Goal: Information Seeking & Learning: Check status

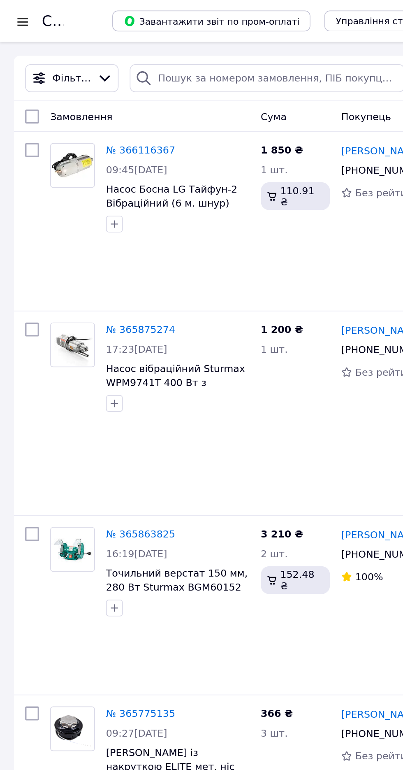
click at [11, 12] on div at bounding box center [13, 13] width 10 height 8
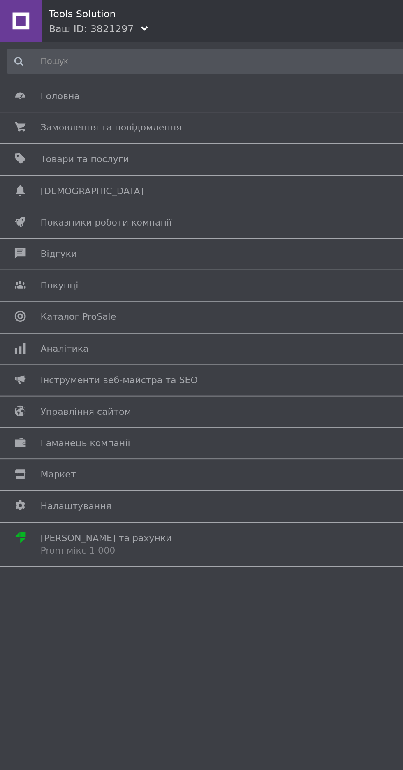
click at [40, 206] on span "Аналітика" at bounding box center [38, 205] width 28 height 7
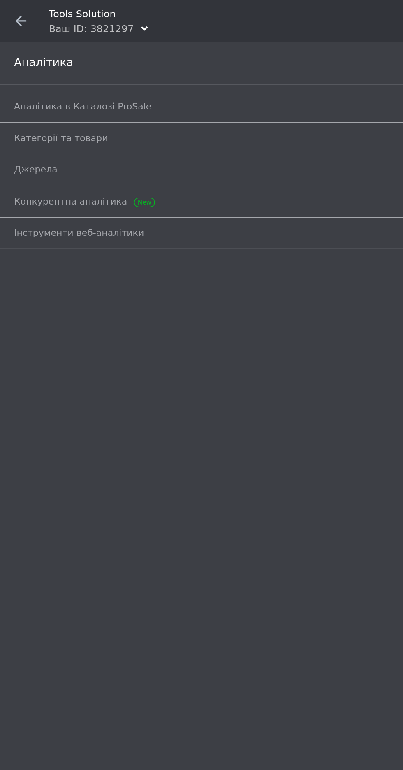
click at [31, 46] on div "Аналітика" at bounding box center [201, 37] width 403 height 25
click at [28, 63] on span "Аналітика в Каталозі ProSale" at bounding box center [48, 62] width 81 height 7
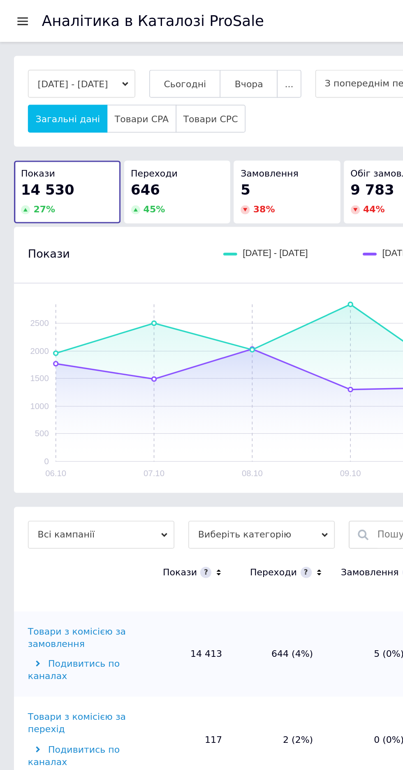
click at [112, 49] on button "Сьогодні" at bounding box center [109, 49] width 42 height 16
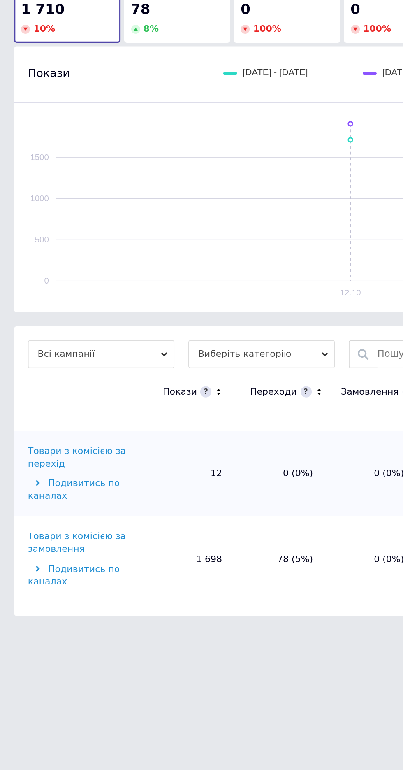
click at [35, 422] on div "Товари з комісією за замовлення" at bounding box center [49, 426] width 67 height 15
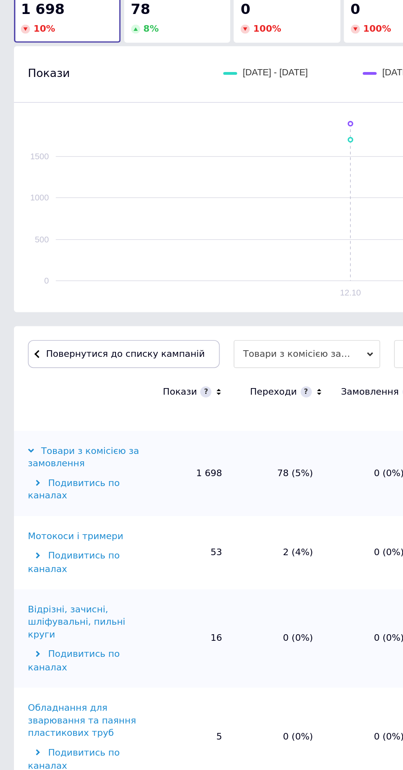
click at [186, 340] on icon at bounding box center [188, 337] width 5 height 7
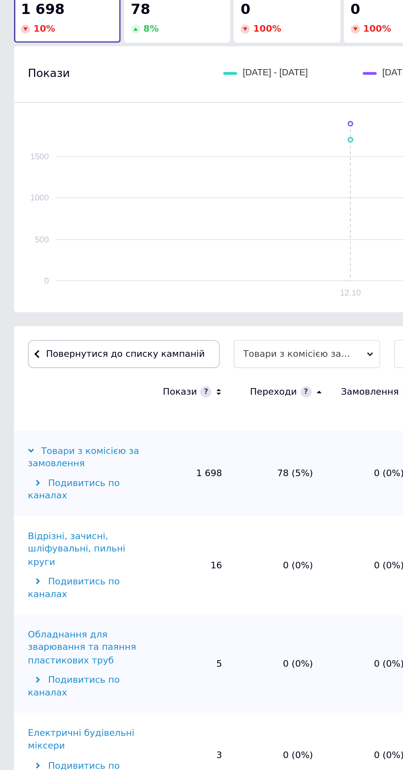
click at [186, 334] on icon at bounding box center [188, 337] width 5 height 7
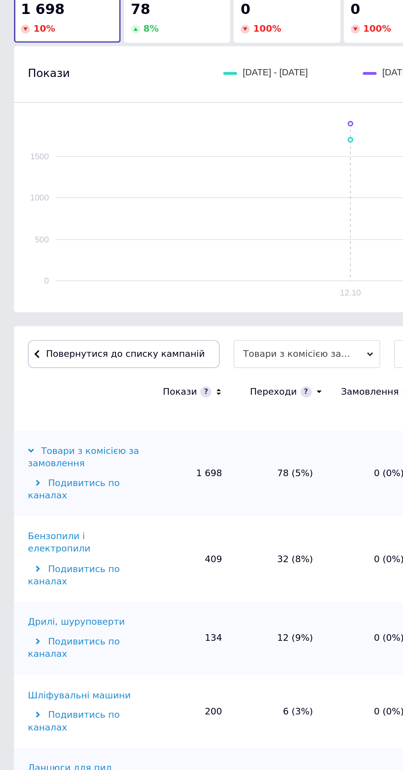
click at [40, 422] on div "Бензопили і електропили" at bounding box center [49, 426] width 67 height 15
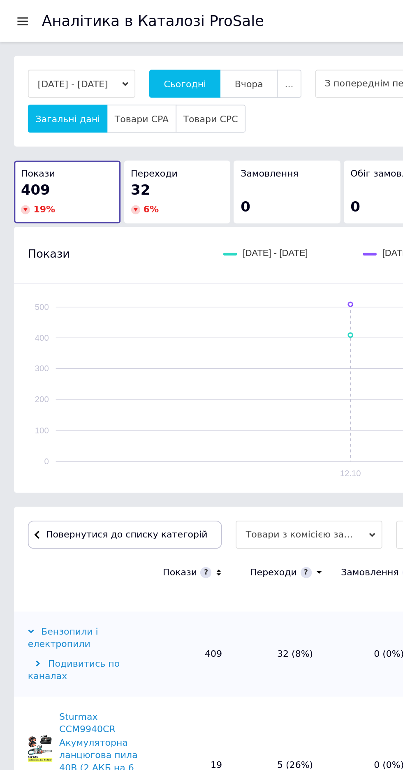
click at [65, 315] on span "Повернутися до списку категорій" at bounding box center [73, 315] width 97 height 6
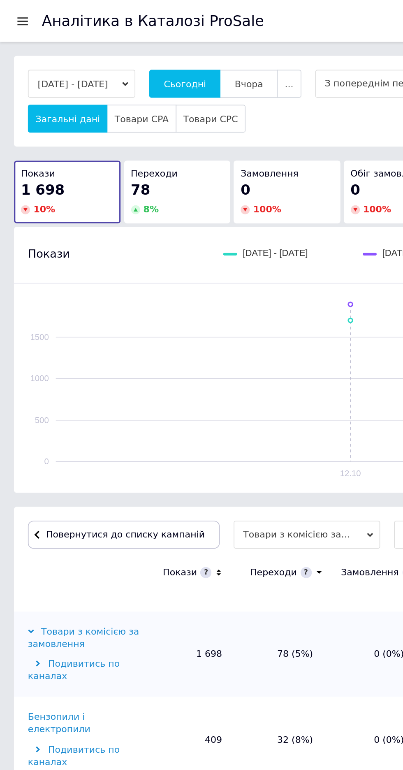
scroll to position [5, 0]
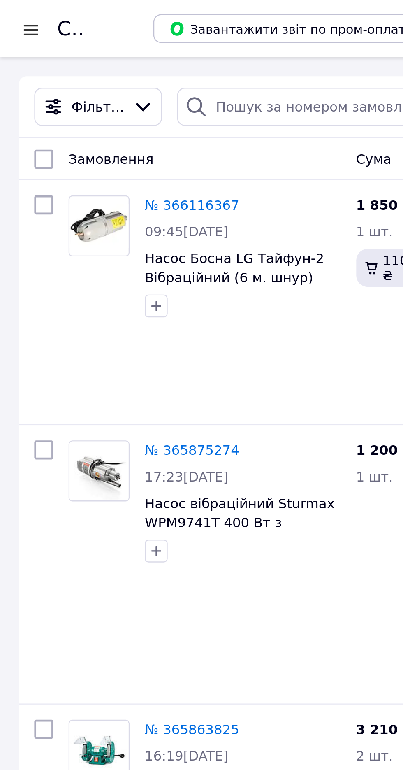
click at [11, 15] on div at bounding box center [13, 13] width 10 height 8
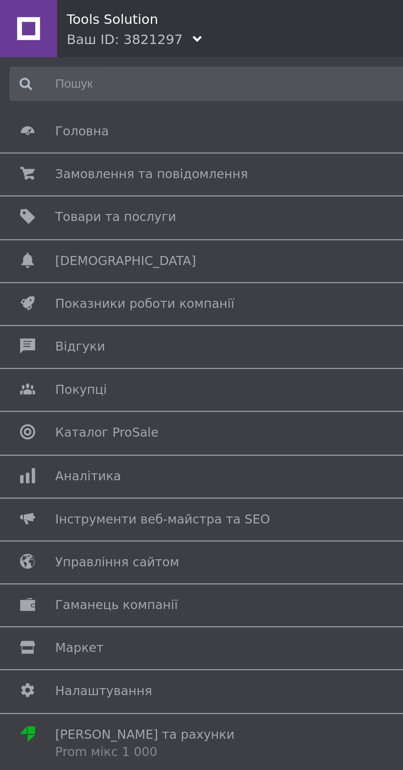
click at [37, 205] on span "Аналітика" at bounding box center [38, 205] width 28 height 7
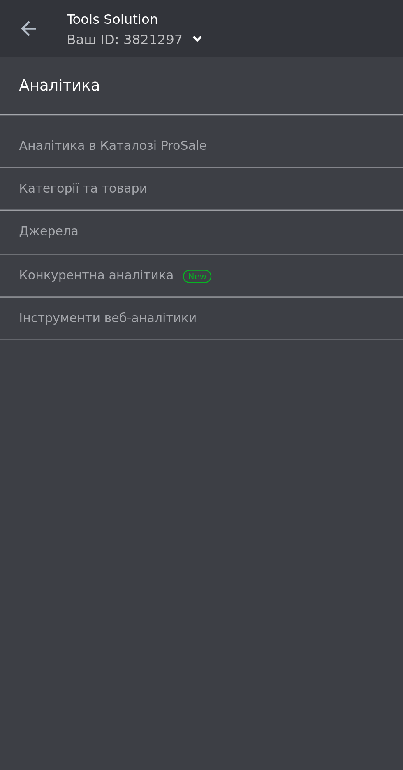
click at [25, 63] on span "Аналітика в Каталозі ProSale" at bounding box center [48, 62] width 81 height 7
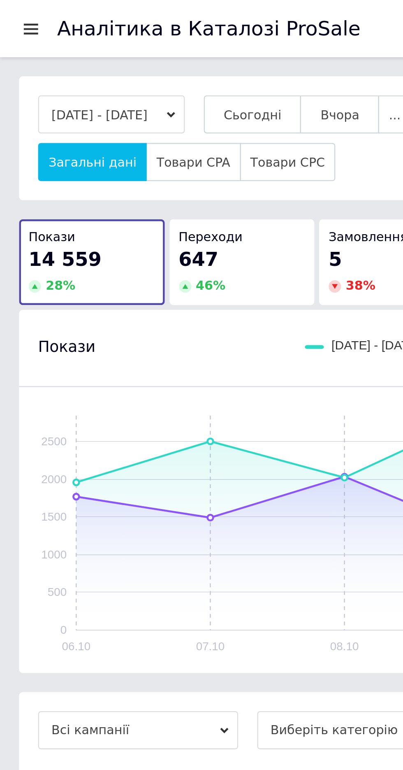
click at [112, 50] on span "Сьогодні" at bounding box center [109, 50] width 25 height 6
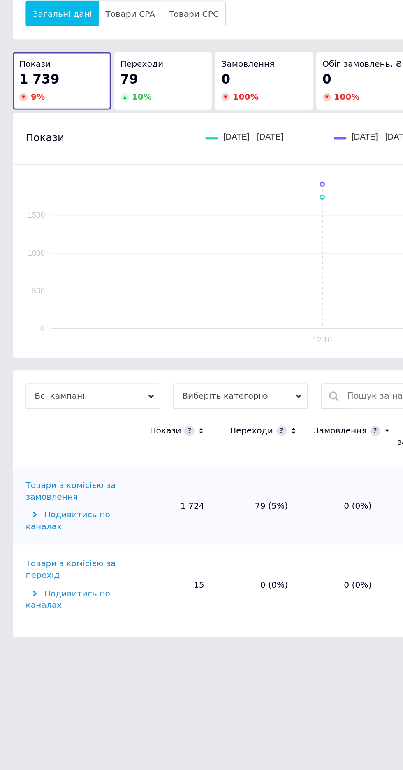
click at [38, 375] on div "Товари з комісією за замовлення" at bounding box center [49, 376] width 67 height 15
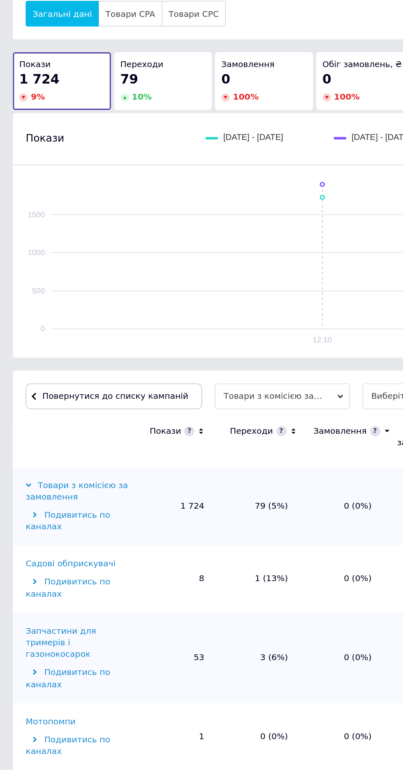
click at [186, 338] on icon at bounding box center [188, 337] width 5 height 7
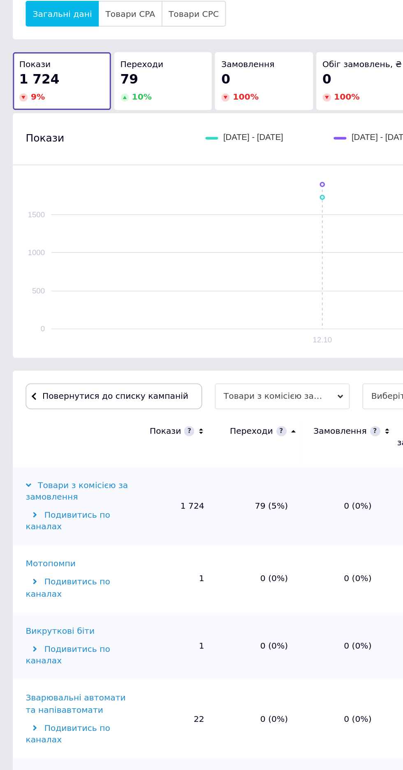
click at [186, 336] on icon at bounding box center [188, 337] width 5 height 7
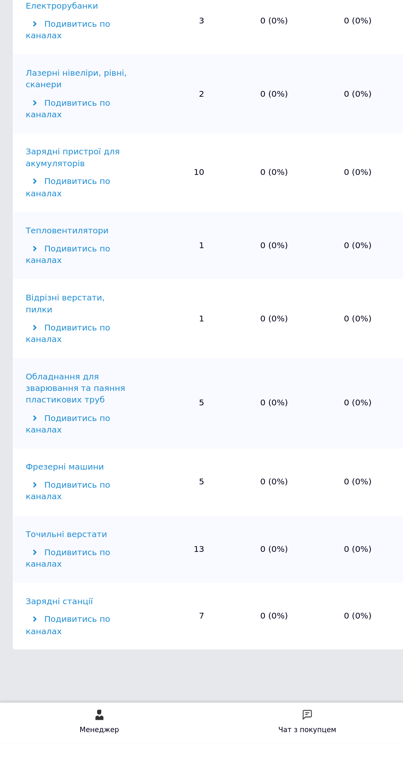
scroll to position [366, 0]
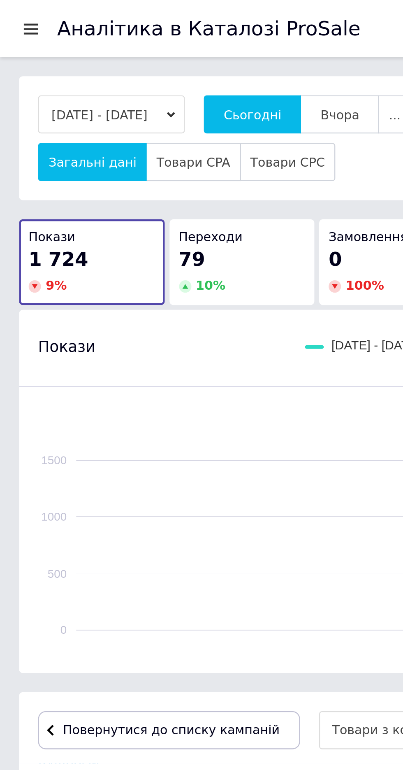
click at [114, 51] on span "Сьогодні" at bounding box center [109, 50] width 25 height 6
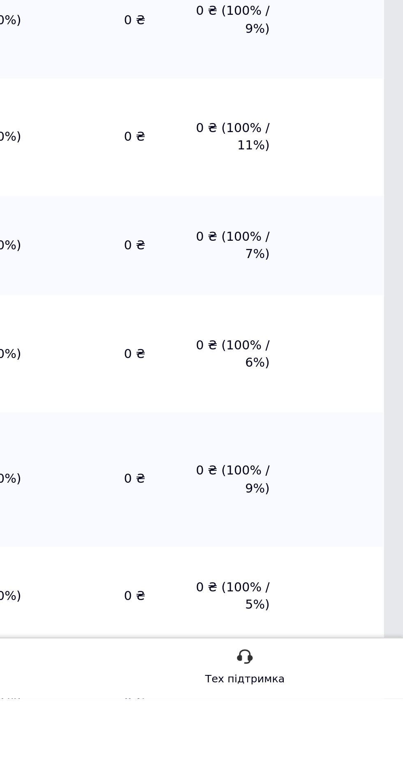
scroll to position [197, 0]
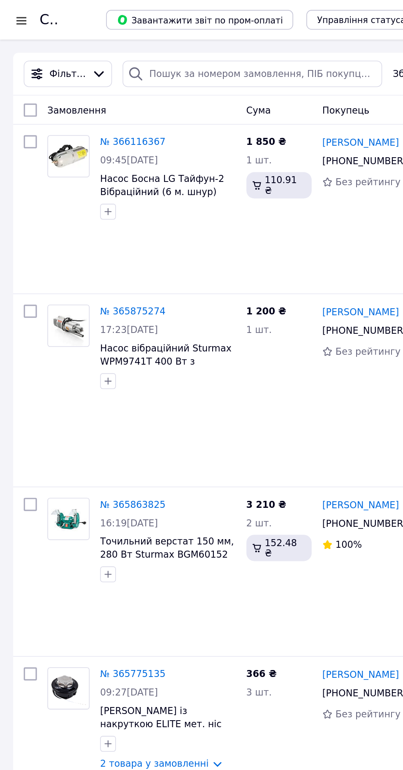
click at [12, 12] on div at bounding box center [13, 13] width 10 height 8
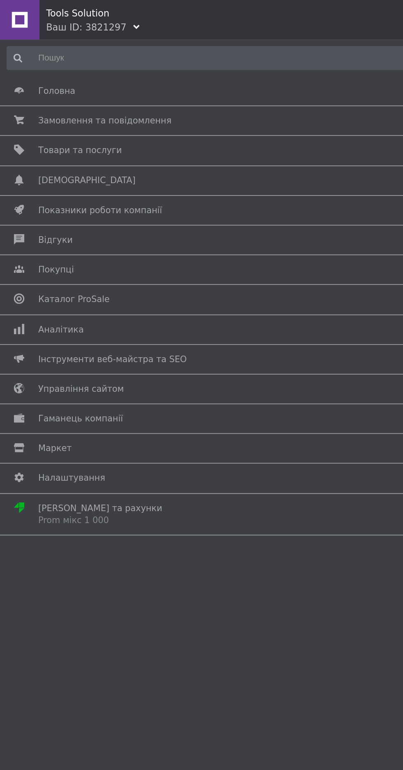
click at [105, 204] on span "Аналітика" at bounding box center [200, 205] width 353 height 7
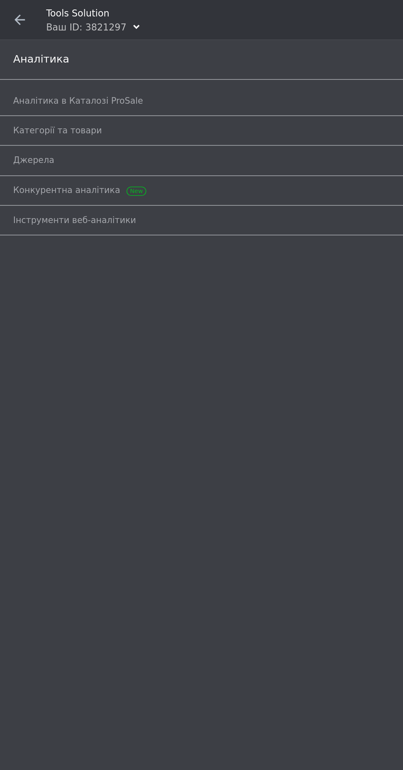
click at [151, 63] on span "Аналітика в Каталозі ProSale" at bounding box center [192, 62] width 368 height 7
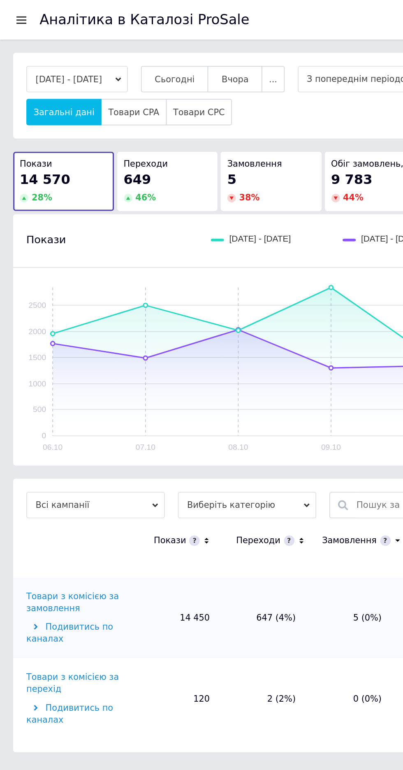
click at [122, 49] on span "Сьогодні" at bounding box center [109, 50] width 25 height 6
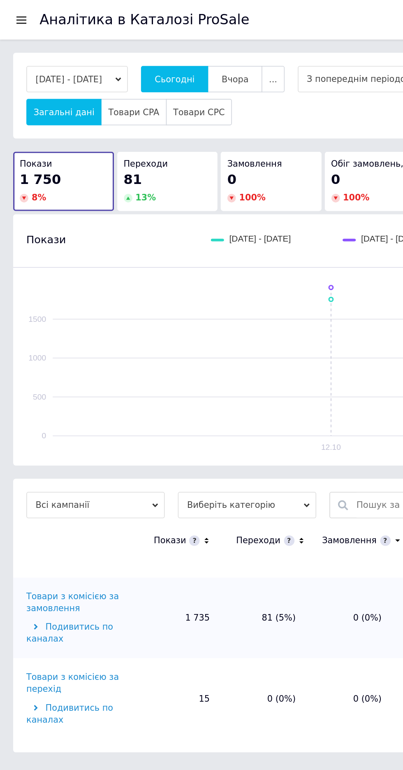
click at [122, 49] on span "Сьогодні" at bounding box center [109, 50] width 25 height 6
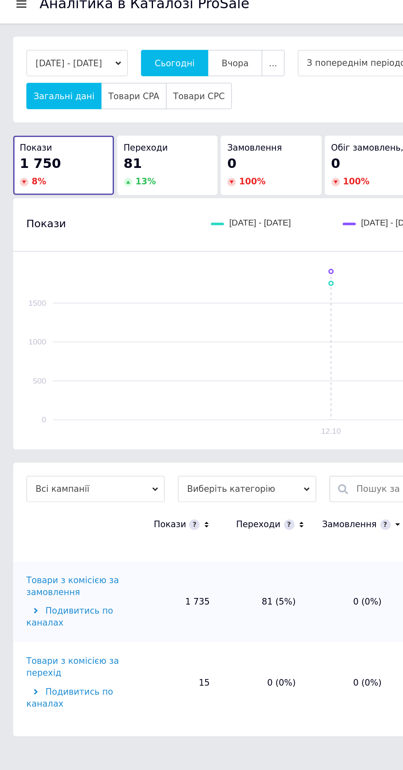
click at [49, 371] on div "Товари з комісією за замовлення" at bounding box center [49, 376] width 67 height 15
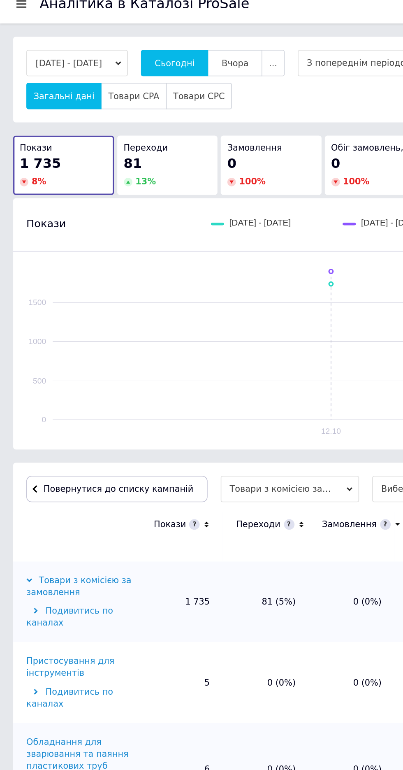
click at [186, 337] on icon at bounding box center [188, 337] width 5 height 7
click at [186, 337] on icon at bounding box center [187, 338] width 3 height 2
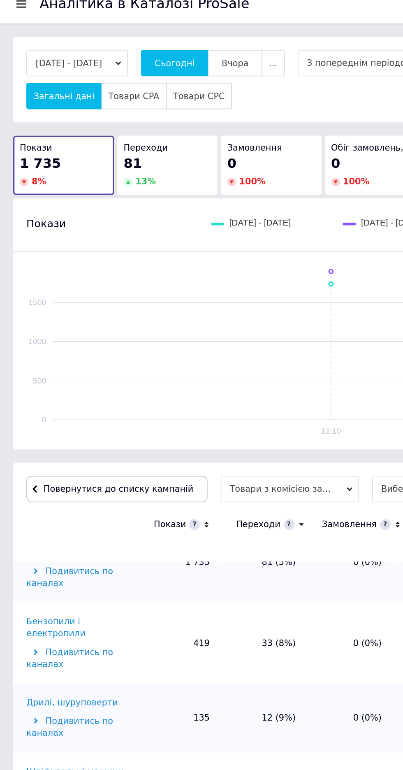
scroll to position [31, 0]
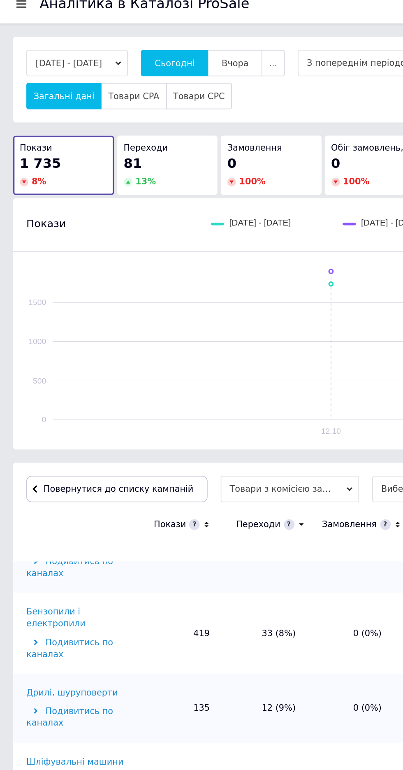
click at [62, 391] on div "Бензопили і електропили" at bounding box center [49, 395] width 67 height 15
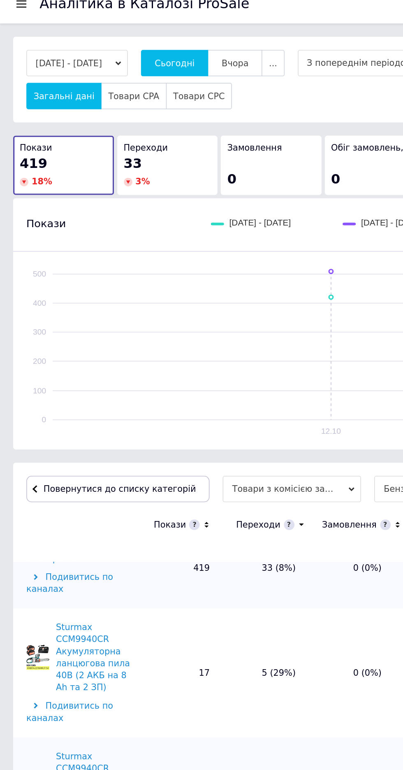
scroll to position [35, 0]
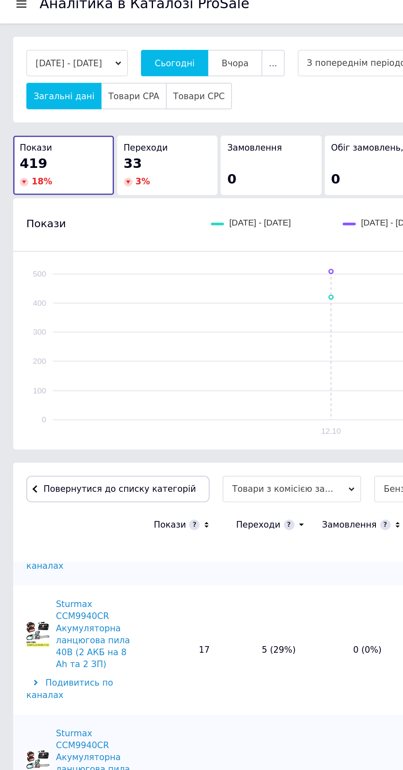
click at [84, 315] on span "Повернутися до списку категорій" at bounding box center [73, 315] width 97 height 6
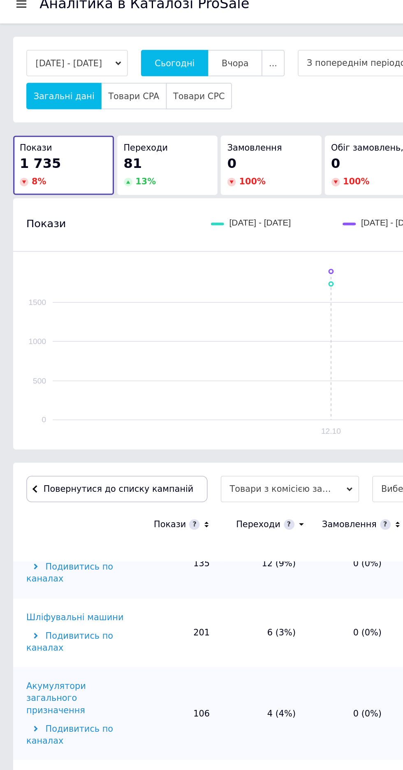
scroll to position [121, 0]
click at [61, 434] on div "Акумулятори загального призначення" at bounding box center [49, 445] width 67 height 23
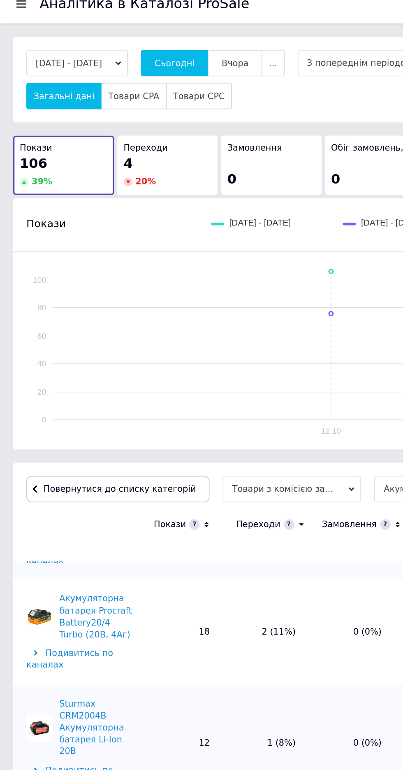
scroll to position [47, 0]
click at [82, 315] on span "Повернутися до списку категорій" at bounding box center [73, 315] width 97 height 6
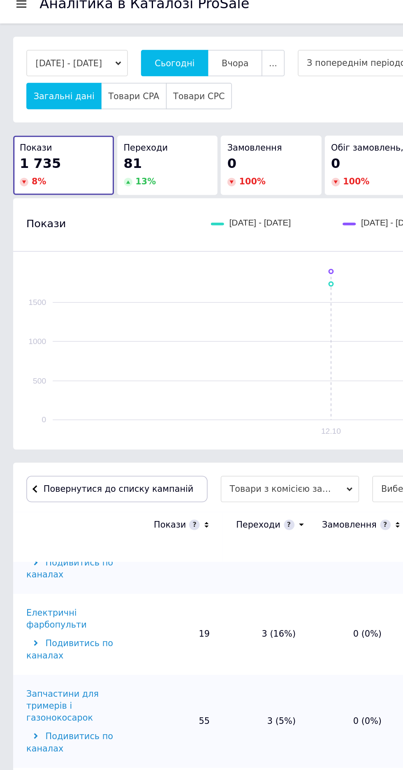
scroll to position [228, 0]
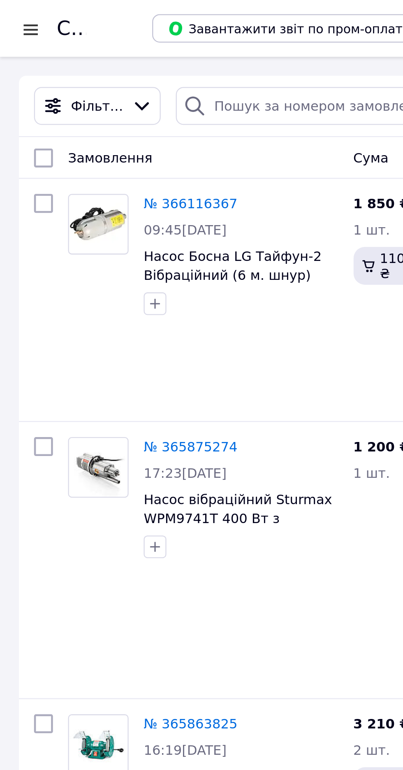
click at [12, 14] on div at bounding box center [13, 13] width 10 height 8
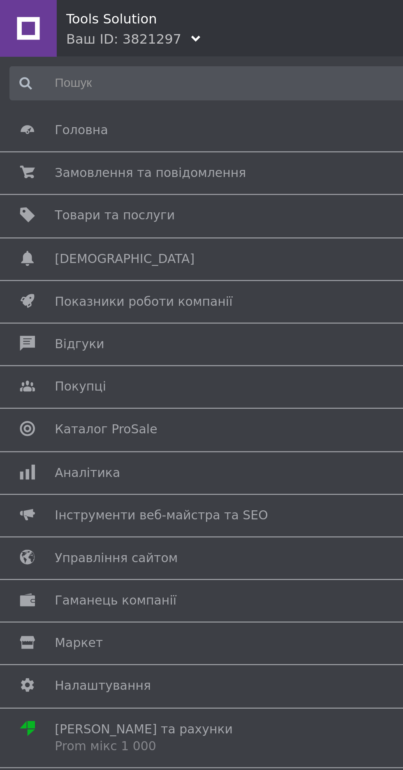
click at [68, 205] on span "Аналітика" at bounding box center [200, 205] width 353 height 7
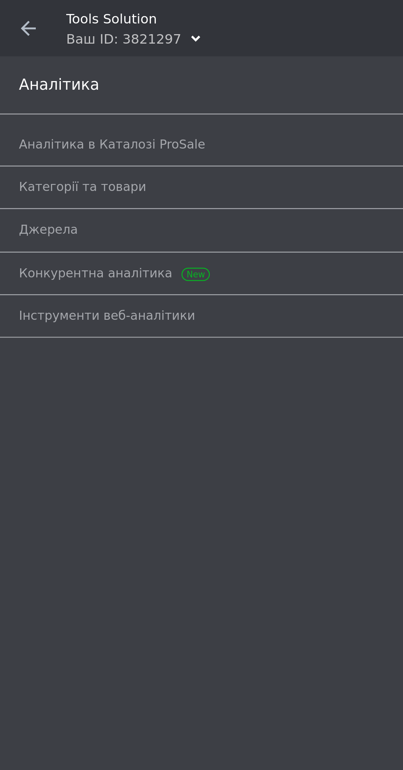
click at [121, 62] on span "Аналітика в Каталозі ProSale" at bounding box center [192, 62] width 368 height 7
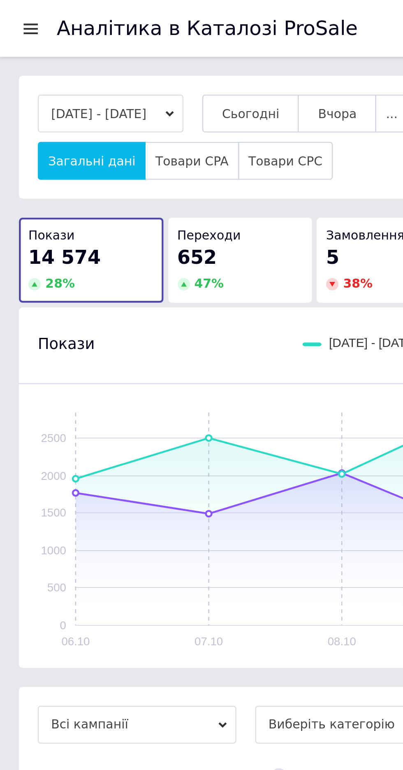
click at [120, 49] on span "Сьогодні" at bounding box center [109, 50] width 25 height 6
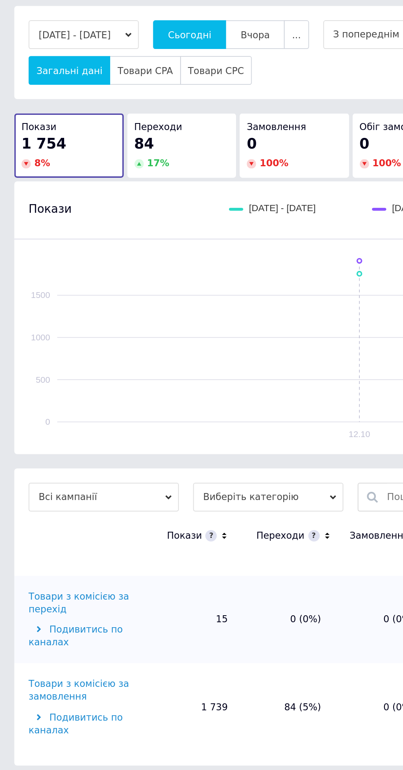
click at [61, 422] on div "Товари з комісією за замовлення" at bounding box center [49, 426] width 67 height 15
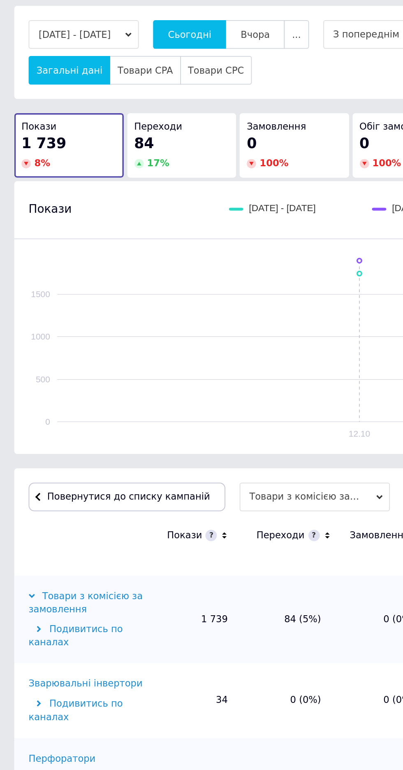
click at [186, 337] on icon at bounding box center [188, 337] width 5 height 7
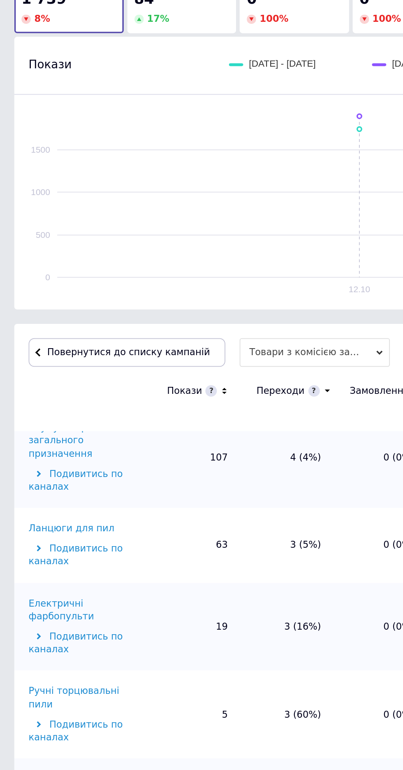
scroll to position [201, 0]
click at [68, 506] on div "Ручні торцювальні пили" at bounding box center [49, 513] width 67 height 15
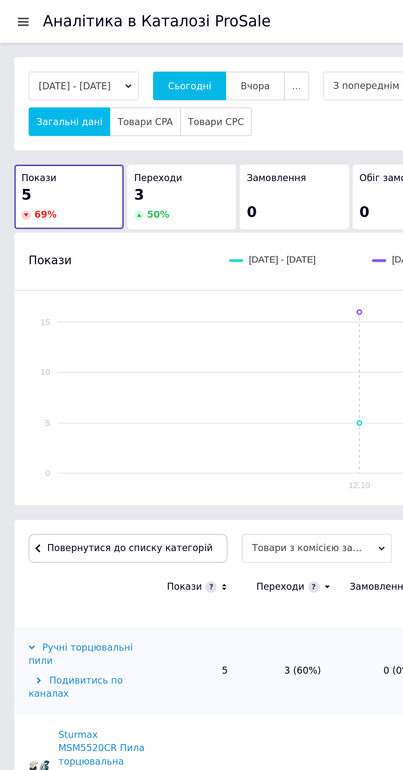
click at [100, 315] on span "Повернутися до списку категорій" at bounding box center [73, 315] width 97 height 6
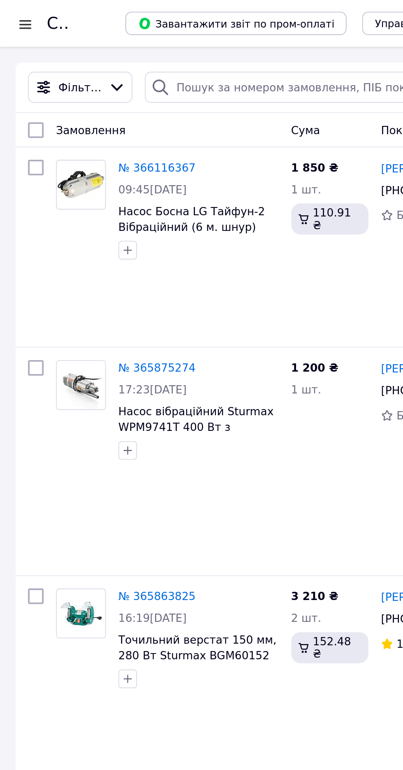
click at [11, 9] on div at bounding box center [13, 13] width 10 height 8
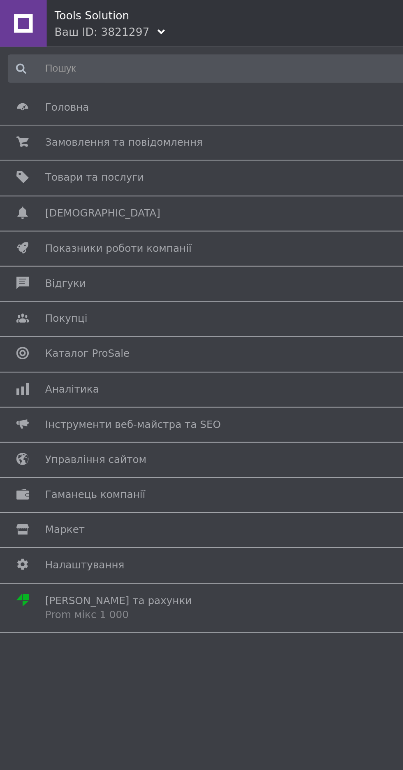
click at [98, 204] on span "Аналітика" at bounding box center [200, 205] width 353 height 7
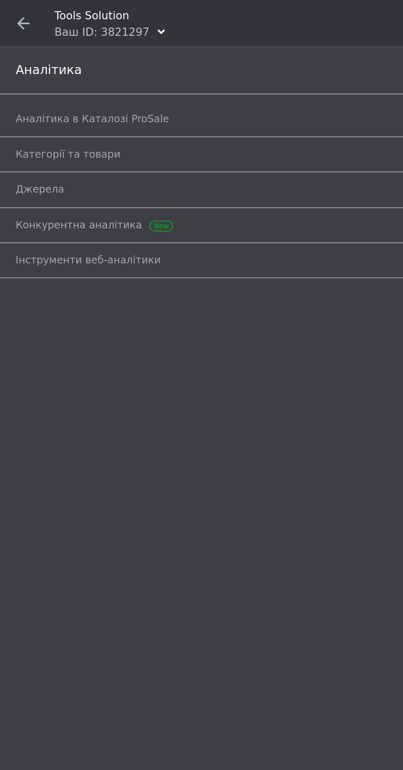
click at [127, 64] on span "Аналітика в Каталозі ProSale" at bounding box center [192, 62] width 368 height 7
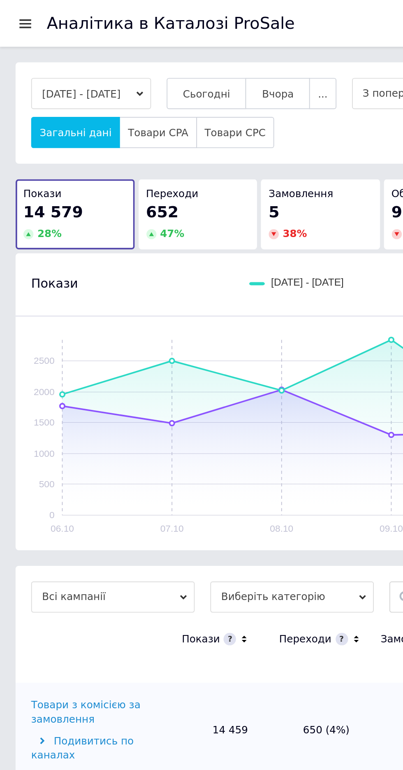
click at [122, 48] on span "Сьогодні" at bounding box center [109, 50] width 25 height 6
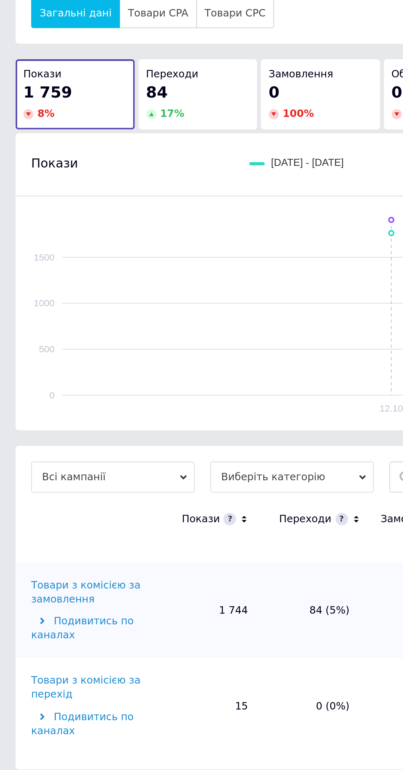
click at [60, 374] on div "Товари з комісією за замовлення" at bounding box center [49, 376] width 67 height 15
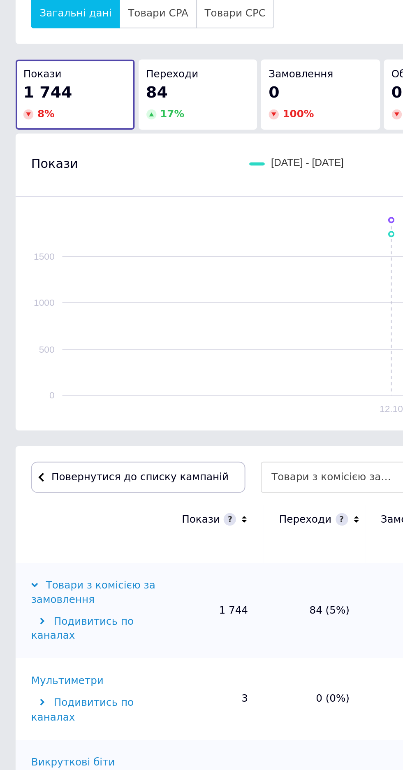
click at [186, 340] on icon at bounding box center [188, 337] width 5 height 7
click at [186, 337] on icon at bounding box center [187, 338] width 3 height 2
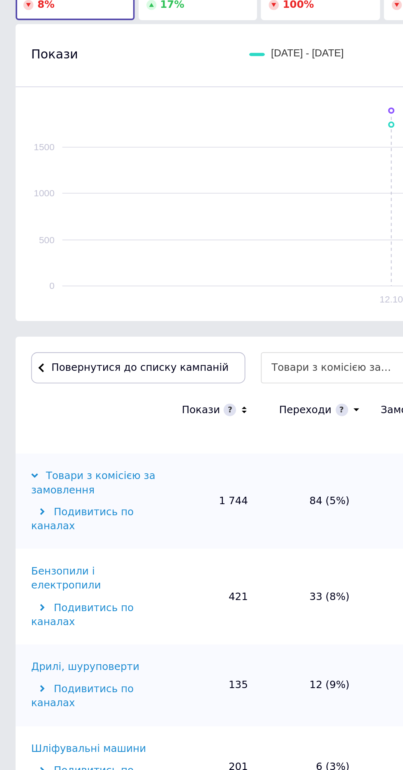
click at [77, 422] on div "Бензопили і електропили" at bounding box center [49, 426] width 67 height 15
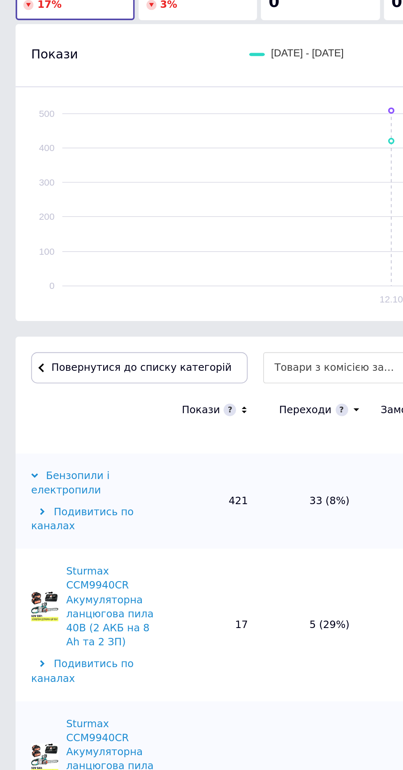
click at [92, 315] on span "Повернутися до списку категорій" at bounding box center [73, 315] width 97 height 6
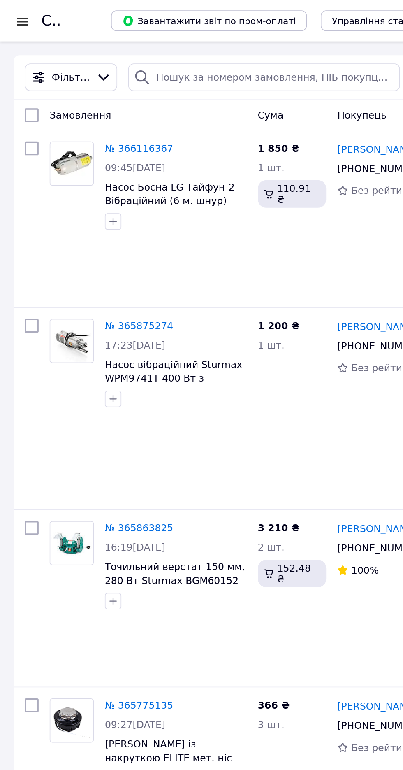
click at [10, 9] on div at bounding box center [13, 13] width 10 height 8
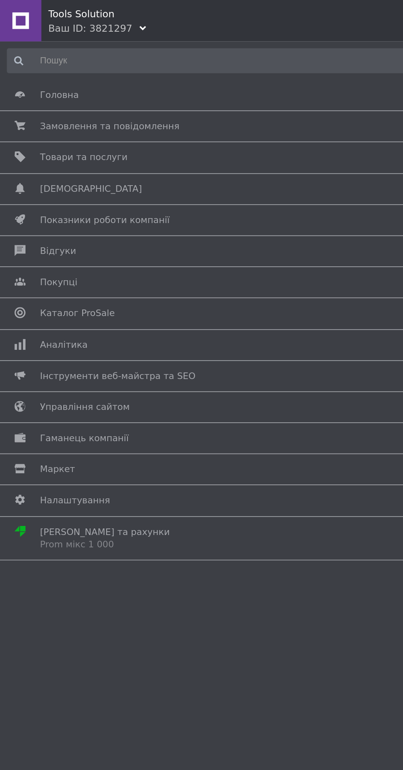
click at [124, 202] on span "Аналітика" at bounding box center [200, 205] width 353 height 7
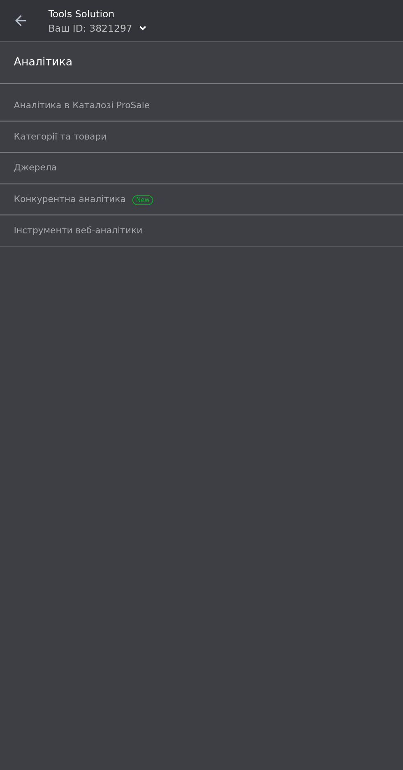
click at [148, 59] on span "Аналітика в Каталозі ProSale" at bounding box center [192, 62] width 368 height 7
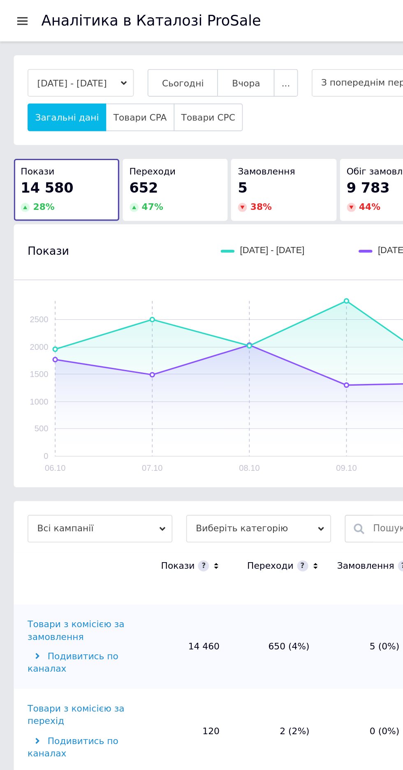
click at [122, 49] on span "Сьогодні" at bounding box center [109, 50] width 25 height 6
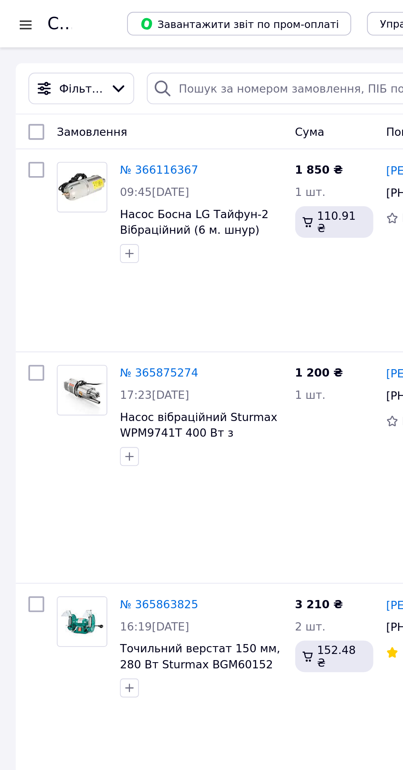
click at [8, 16] on div at bounding box center [13, 13] width 10 height 8
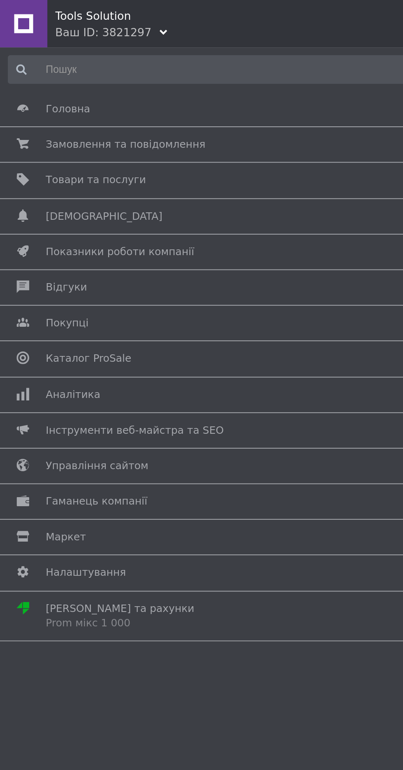
click at [79, 205] on span "Аналітика" at bounding box center [200, 205] width 353 height 7
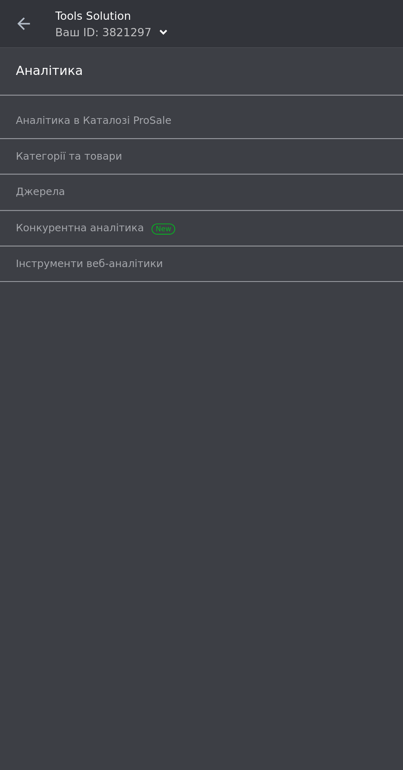
click at [117, 61] on span "Аналітика в Каталозі ProSale" at bounding box center [192, 62] width 368 height 7
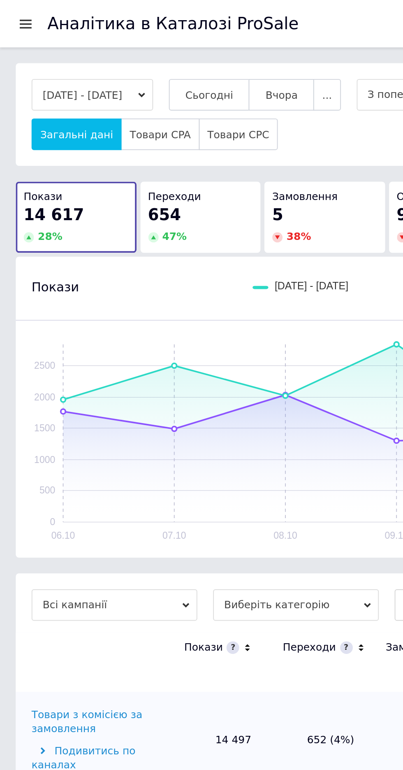
click at [122, 51] on span "Сьогодні" at bounding box center [109, 50] width 25 height 6
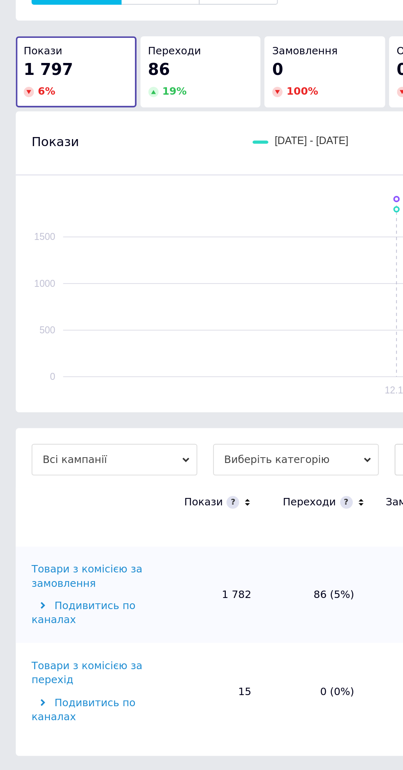
click at [58, 369] on div "Товари з комісією за замовлення" at bounding box center [49, 376] width 67 height 15
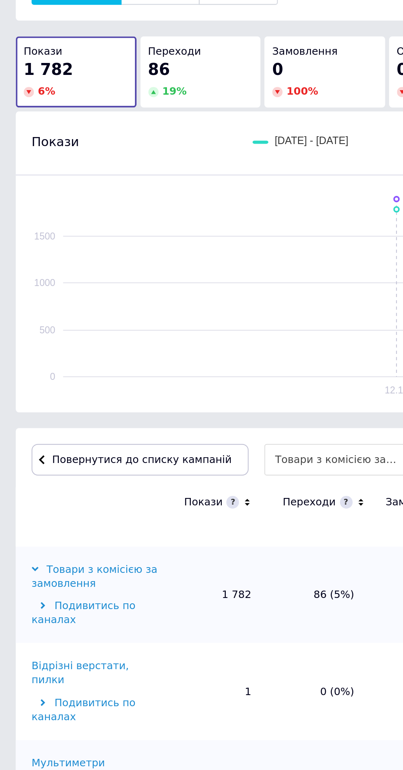
click at [186, 337] on icon at bounding box center [188, 337] width 5 height 7
click at [186, 337] on icon at bounding box center [187, 338] width 3 height 2
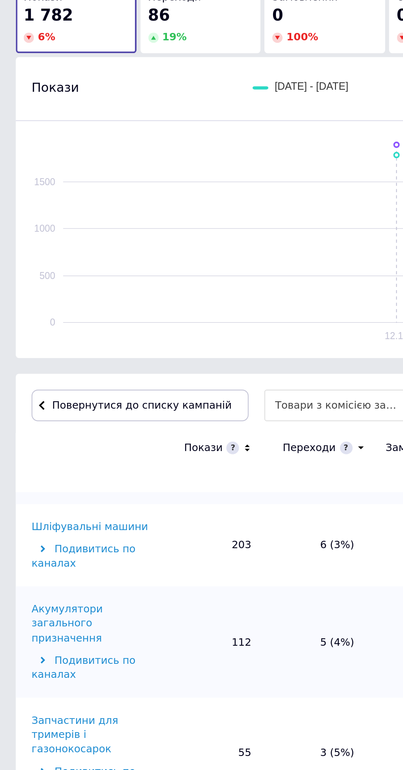
scroll to position [140, 0]
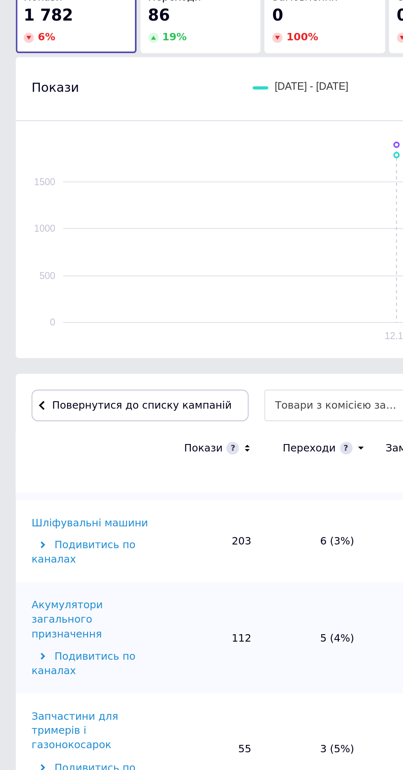
click at [65, 416] on div "Акумулятори загального призначення" at bounding box center [49, 427] width 67 height 23
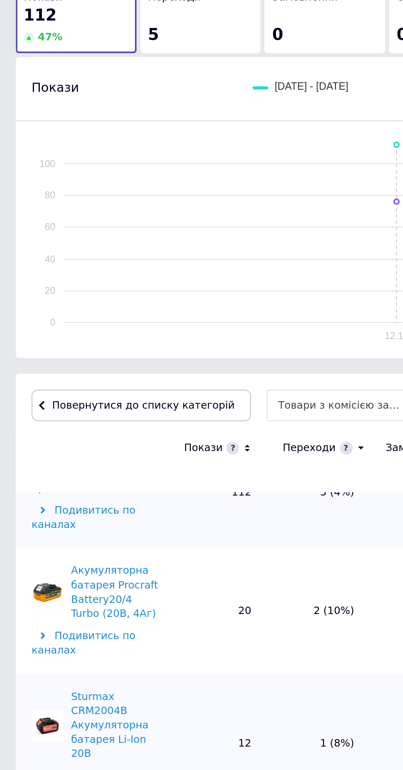
scroll to position [47, 0]
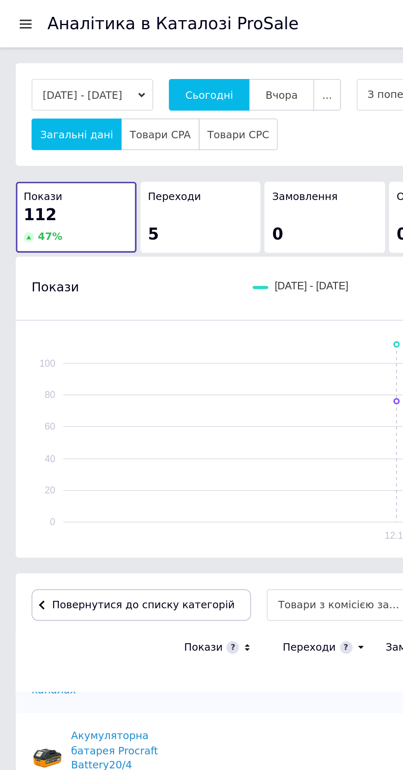
click at [105, 301] on div "Повернутися до списку категорій Товари з комісією за замовлення Акумулятори заг…" at bounding box center [201, 664] width 387 height 731
click at [91, 314] on span "Повернутися до списку категорій" at bounding box center [73, 315] width 97 height 6
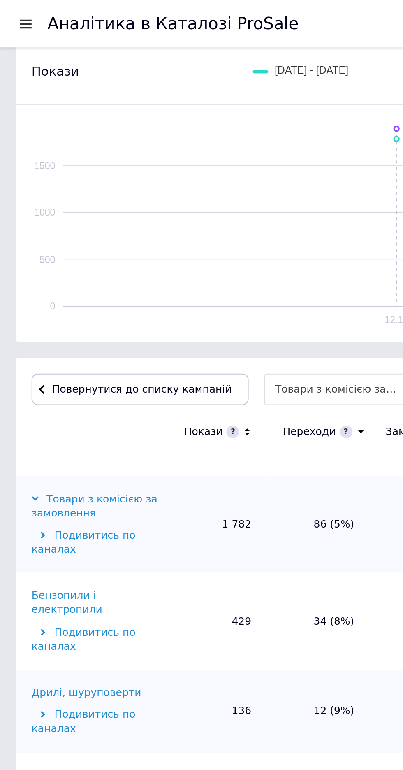
scroll to position [0, 0]
